Goal: Task Accomplishment & Management: Manage account settings

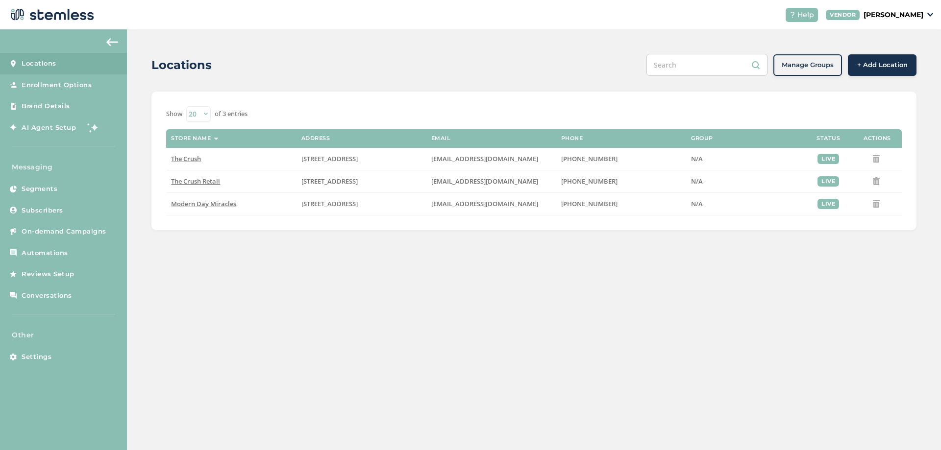
click at [916, 11] on p "[PERSON_NAME]" at bounding box center [893, 15] width 60 height 10
click at [509, 79] on div "Locations Manage Groups + Add Location Show 20 50 100 of 3 entries Store name A…" at bounding box center [534, 141] width 814 height 225
click at [64, 356] on link "Settings" at bounding box center [63, 357] width 127 height 22
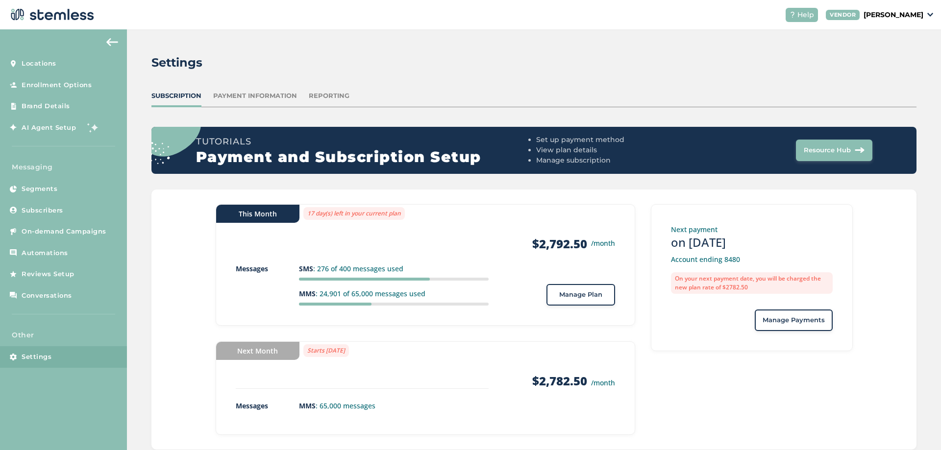
scroll to position [24, 0]
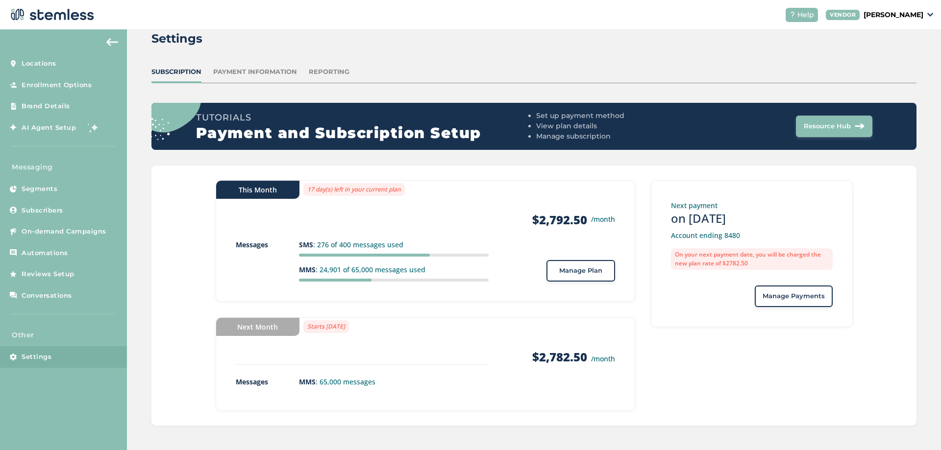
click at [184, 250] on div "This Month 17 day(s) left in your current plan Products $2,792.50 /month Messag…" at bounding box center [533, 296] width 765 height 260
click at [893, 13] on p "[PERSON_NAME]" at bounding box center [893, 15] width 60 height 10
click at [890, 71] on link "Logout" at bounding box center [898, 71] width 48 height 10
